Goal: Task Accomplishment & Management: Use online tool/utility

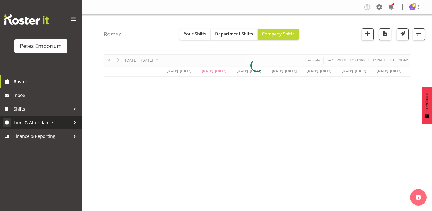
click at [51, 121] on span "Time & Attendance" at bounding box center [42, 122] width 57 height 8
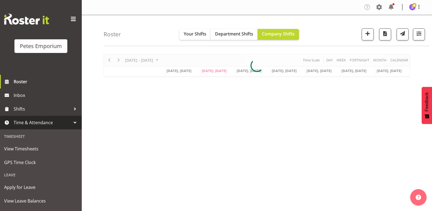
scroll to position [39, 0]
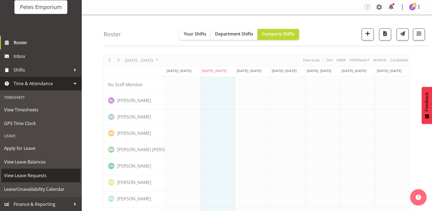
click at [45, 176] on span "View Leave Requests" at bounding box center [41, 175] width 74 height 8
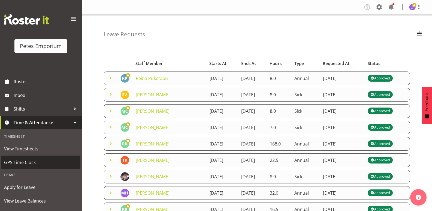
click at [36, 162] on span "GPS Time Clock" at bounding box center [41, 162] width 74 height 8
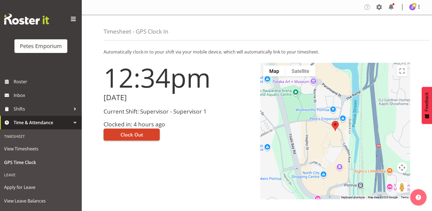
click at [142, 134] on span "Clock Out" at bounding box center [131, 134] width 23 height 7
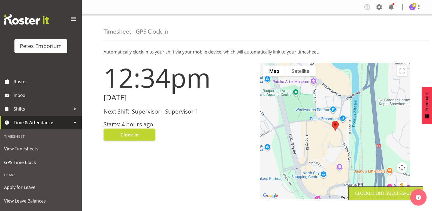
click at [413, 7] on span at bounding box center [414, 5] width 4 height 4
click at [398, 27] on link "Log Out" at bounding box center [396, 29] width 52 height 10
